Goal: Answer question/provide support

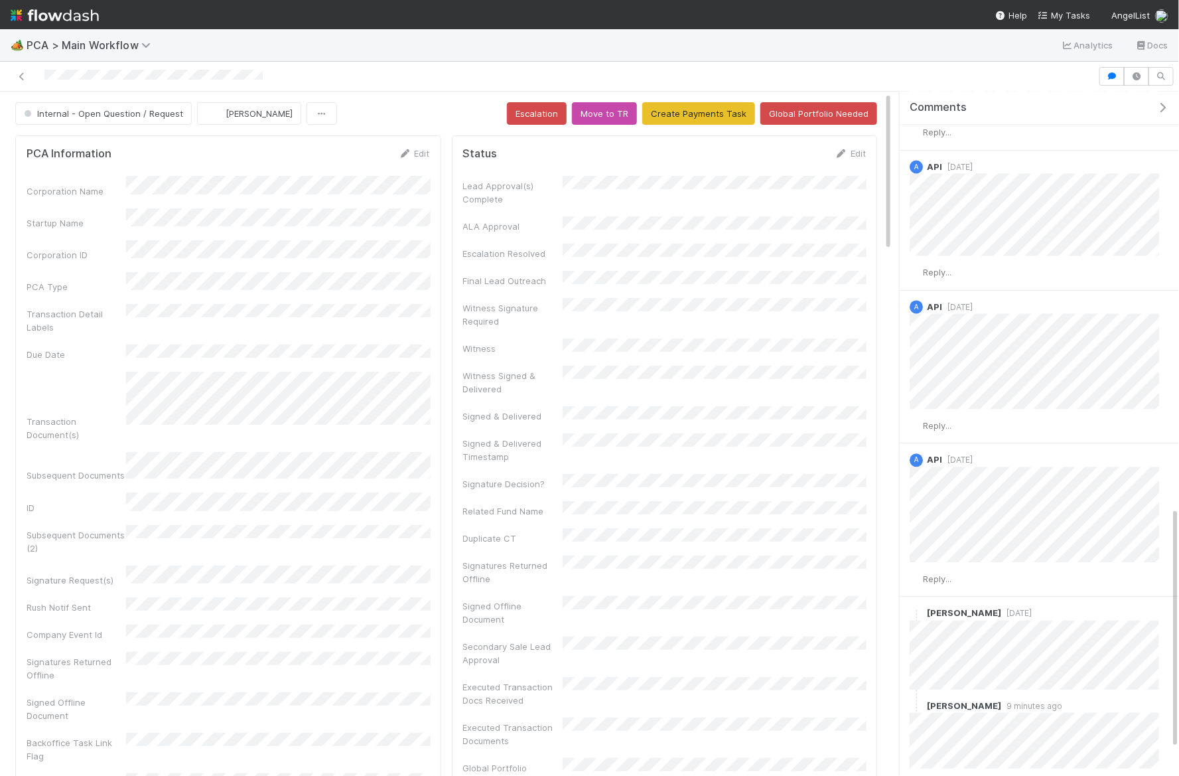
scroll to position [1261, 0]
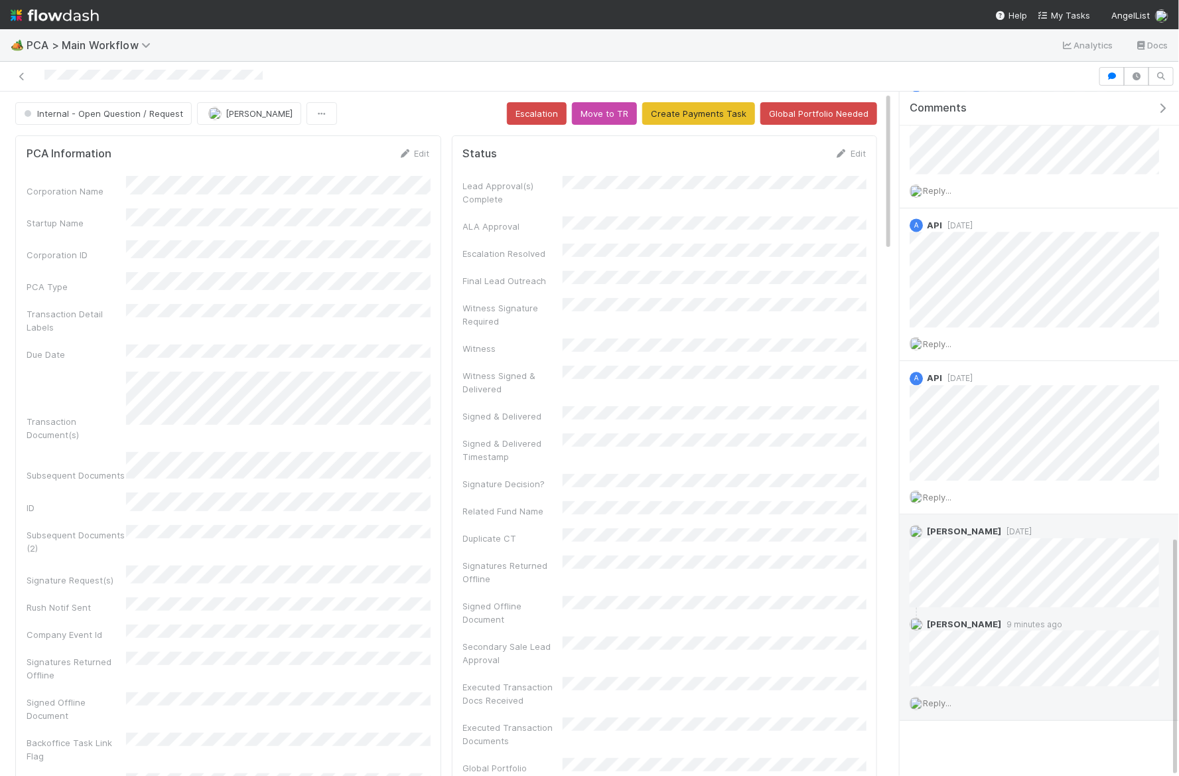
click at [978, 618] on span "Febbie Cervantes" at bounding box center [964, 623] width 74 height 11
click at [978, 618] on span "[PERSON_NAME]" at bounding box center [964, 623] width 74 height 11
drag, startPoint x: 929, startPoint y: 615, endPoint x: 1001, endPoint y: 611, distance: 71.8
click at [1001, 612] on div "Febbie Cervantes 9 minutes ago" at bounding box center [1034, 646] width 269 height 79
copy span "[PERSON_NAME]"
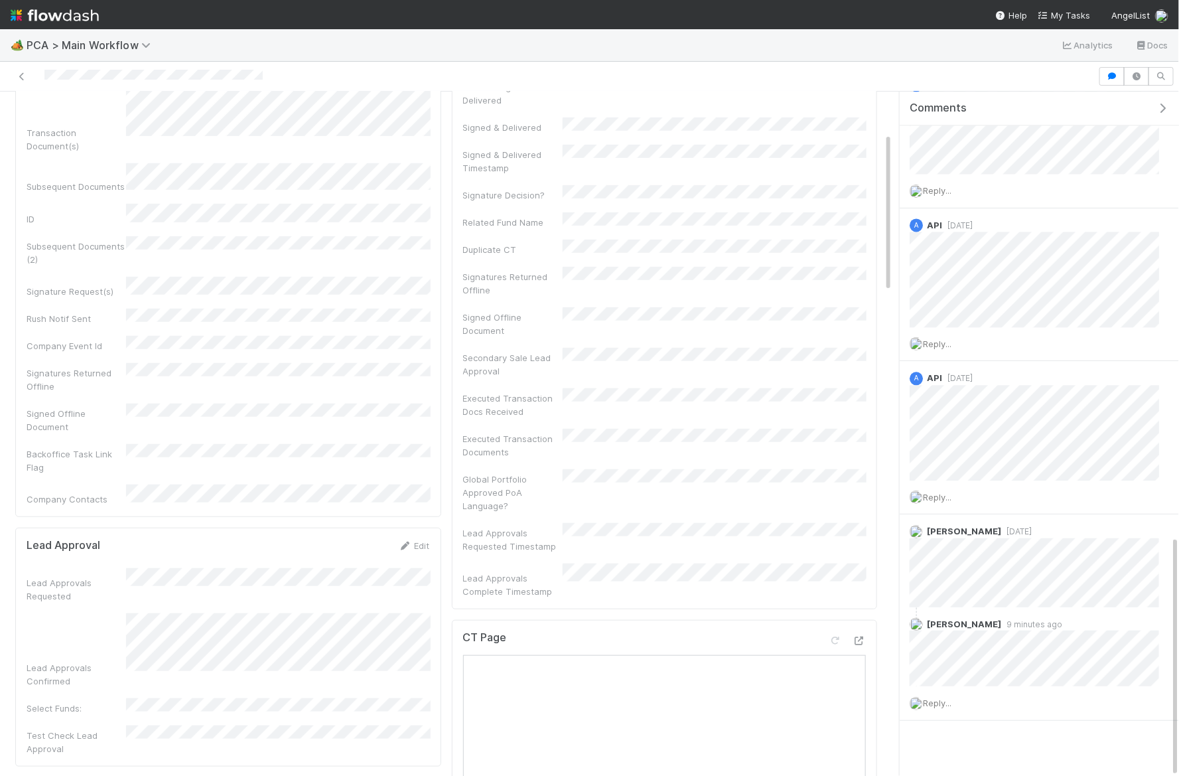
scroll to position [293, 0]
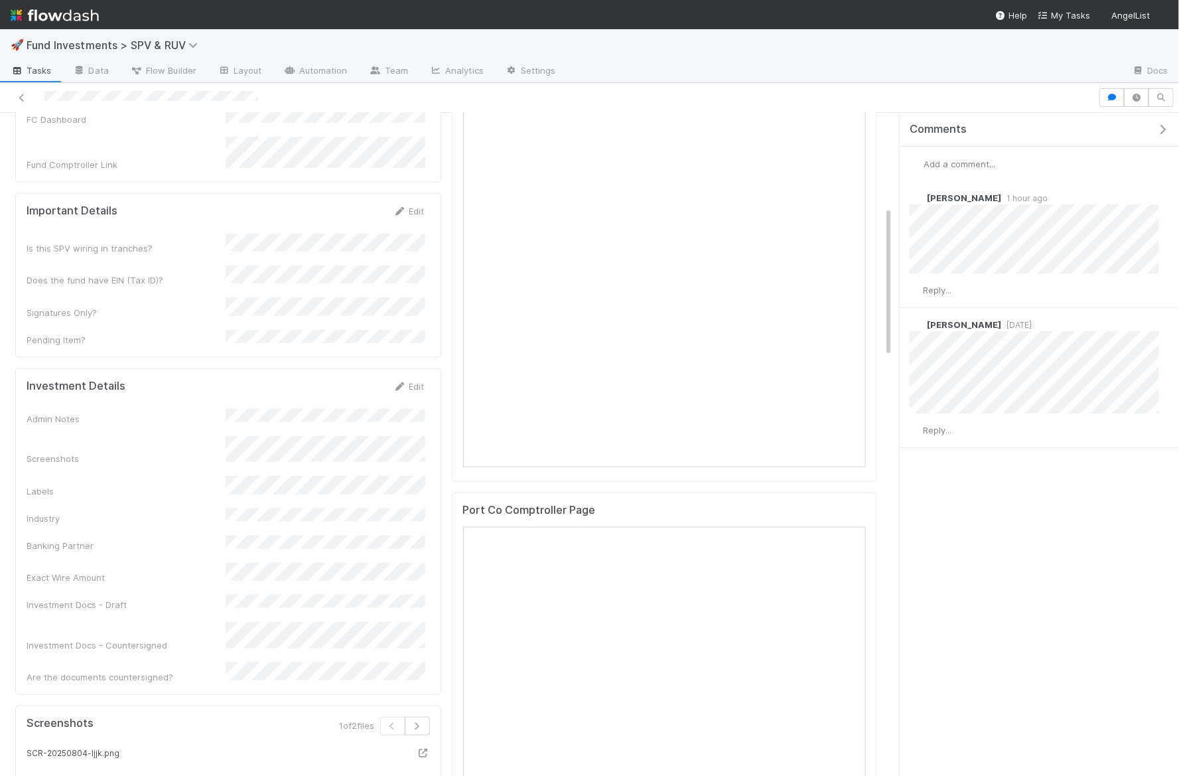
scroll to position [253, 0]
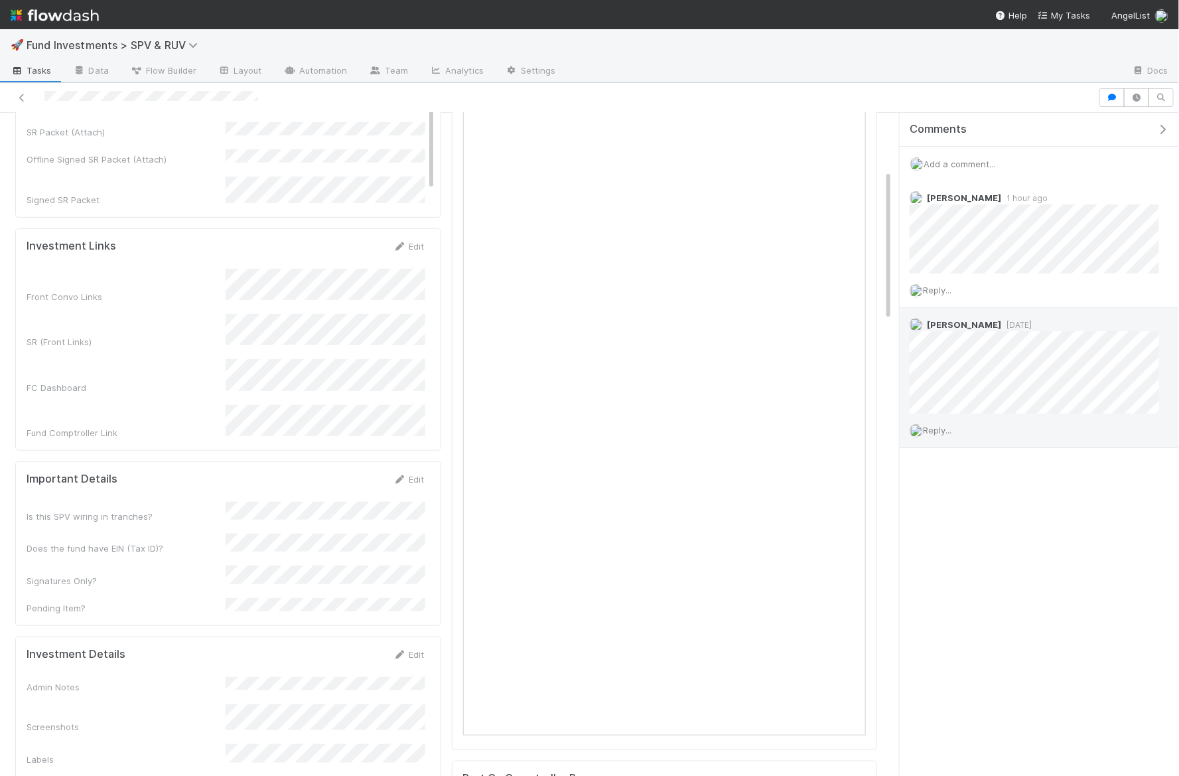
click at [939, 428] on span "Reply..." at bounding box center [937, 430] width 29 height 11
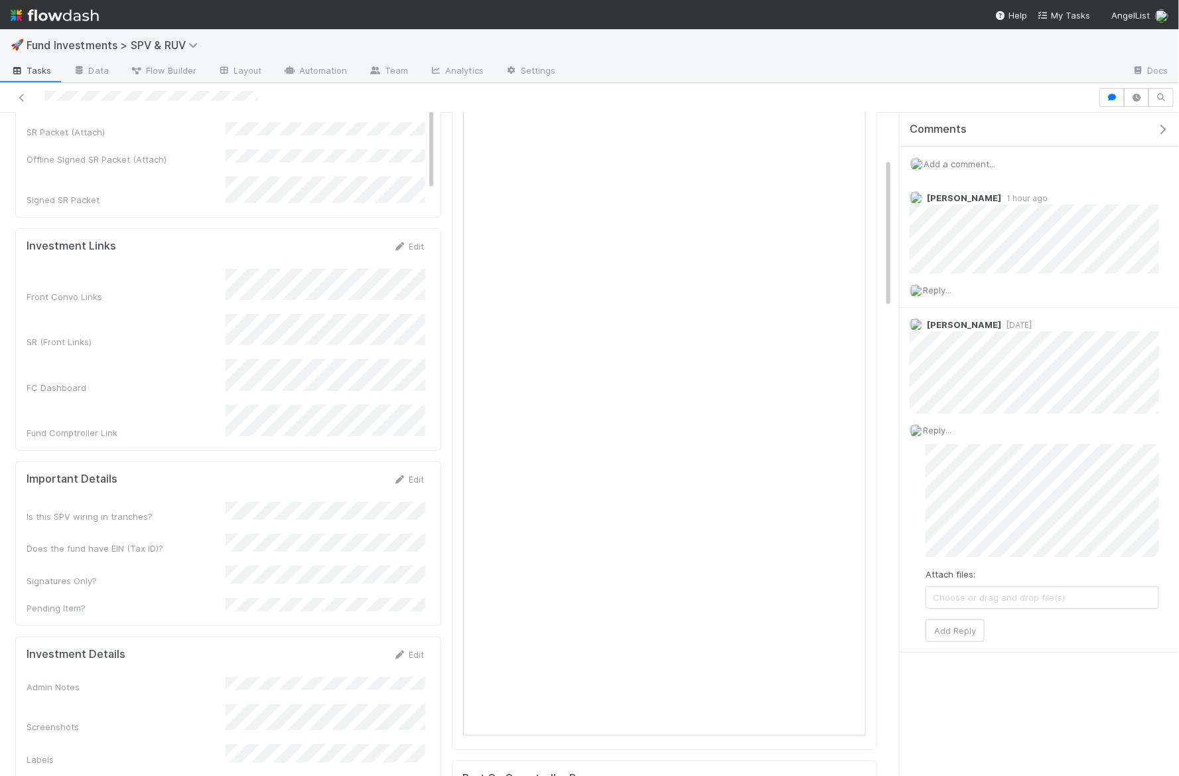
scroll to position [0, 0]
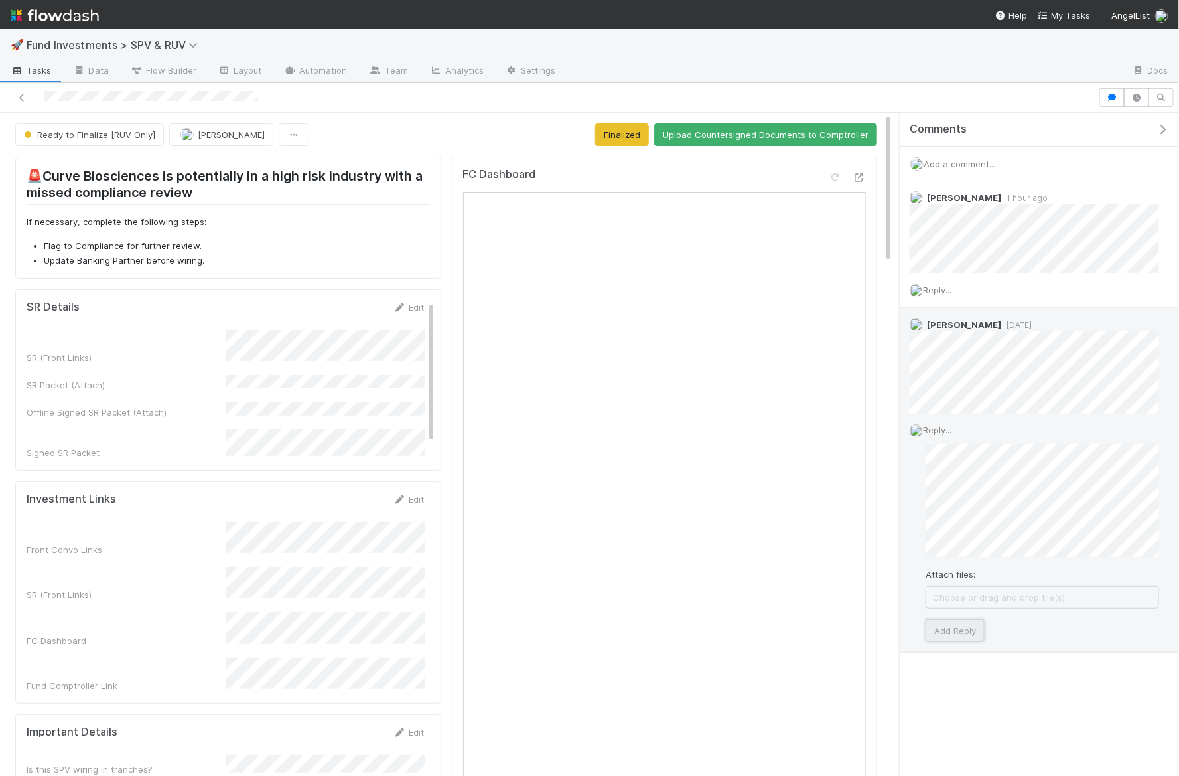
click at [969, 632] on button "Add Reply" at bounding box center [955, 630] width 59 height 23
